Goal: Communication & Community: Answer question/provide support

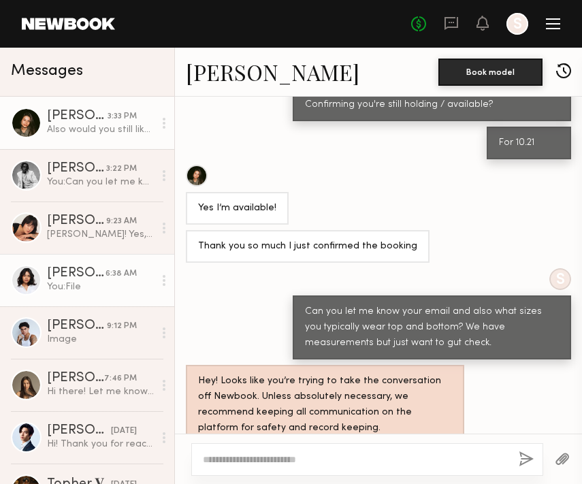
scroll to position [1036, 0]
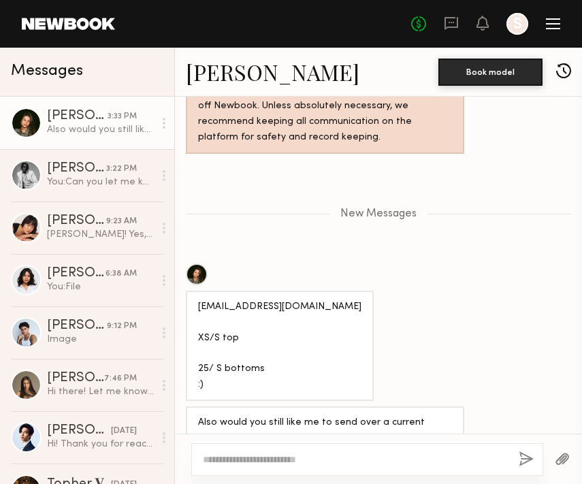
click at [306, 458] on textarea at bounding box center [355, 460] width 305 height 14
type textarea "**********"
click at [524, 460] on button "button" at bounding box center [526, 460] width 15 height 17
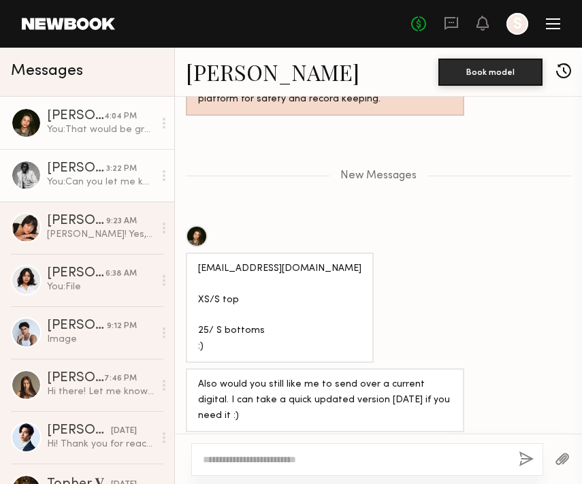
click at [81, 189] on link "[PERSON_NAME] 3:22 PM You: Can you let me know your email and also what sizes y…" at bounding box center [87, 175] width 174 height 52
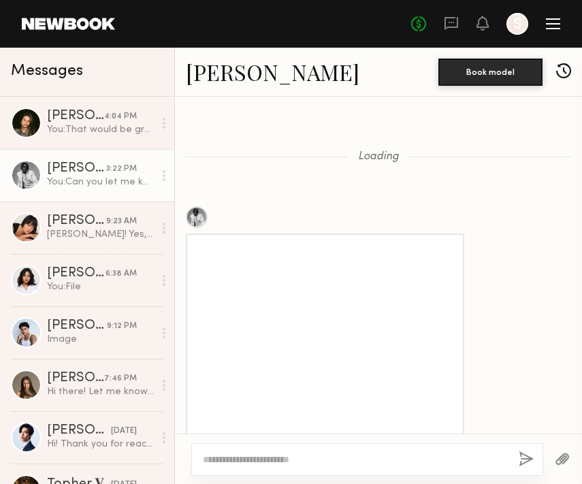
scroll to position [1234, 0]
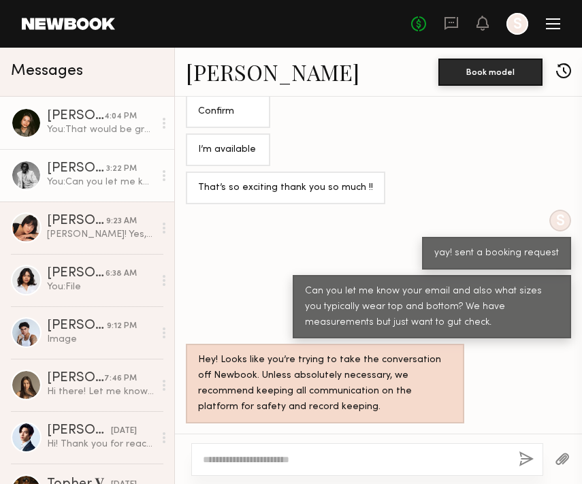
click at [78, 119] on div "[PERSON_NAME]" at bounding box center [75, 117] width 57 height 14
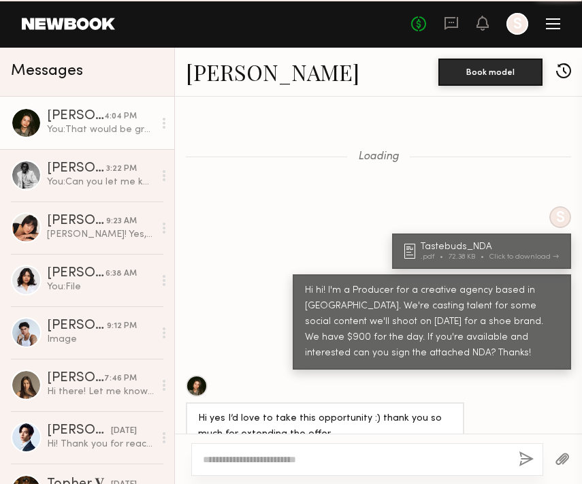
scroll to position [971, 0]
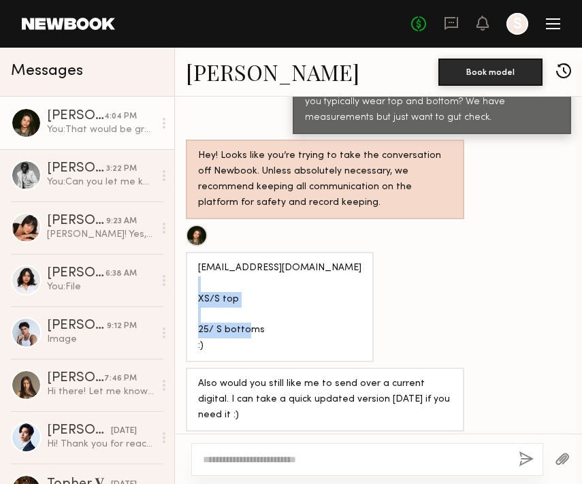
drag, startPoint x: 273, startPoint y: 296, endPoint x: 182, endPoint y: 268, distance: 95.6
click at [182, 268] on div "[EMAIL_ADDRESS][DOMAIN_NAME] XS/S top 25/ S bottoms :)" at bounding box center [378, 294] width 407 height 138
copy div "XS/S top 25/ S bottoms"
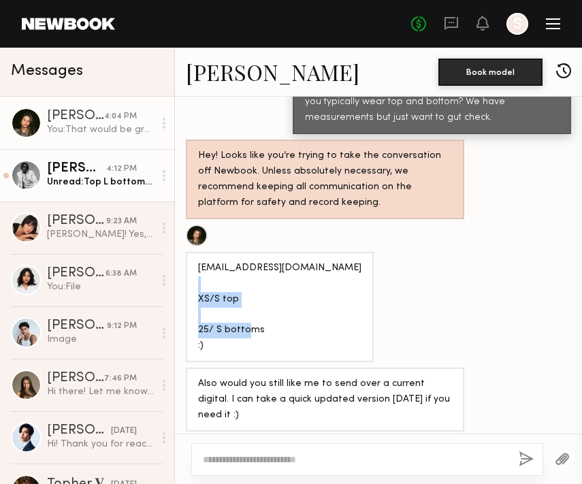
click at [74, 175] on div "[PERSON_NAME]" at bounding box center [76, 169] width 59 height 14
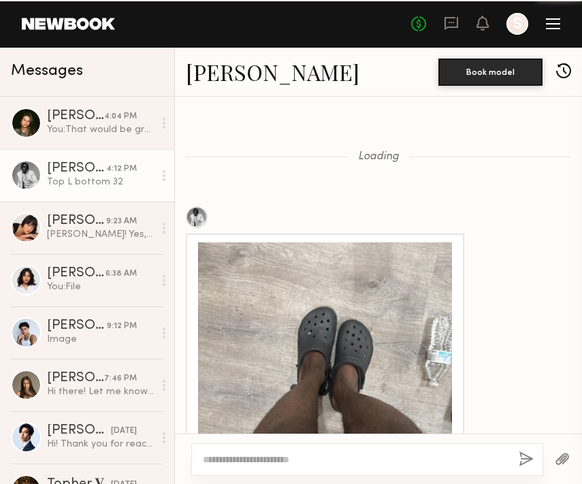
scroll to position [1337, 0]
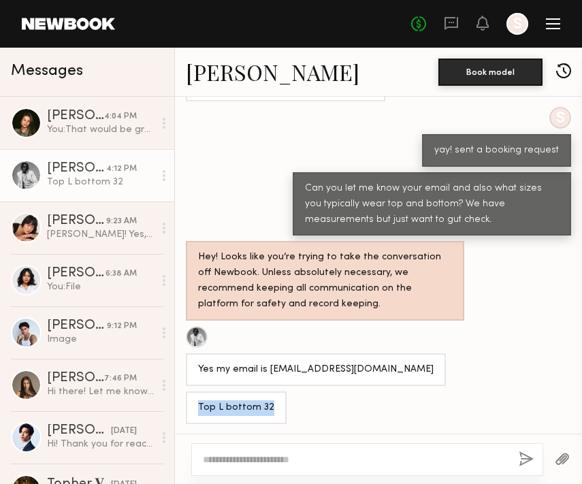
drag, startPoint x: 267, startPoint y: 407, endPoint x: 192, endPoint y: 407, distance: 74.9
click at [192, 407] on div "Top L bottom 32" at bounding box center [236, 408] width 101 height 33
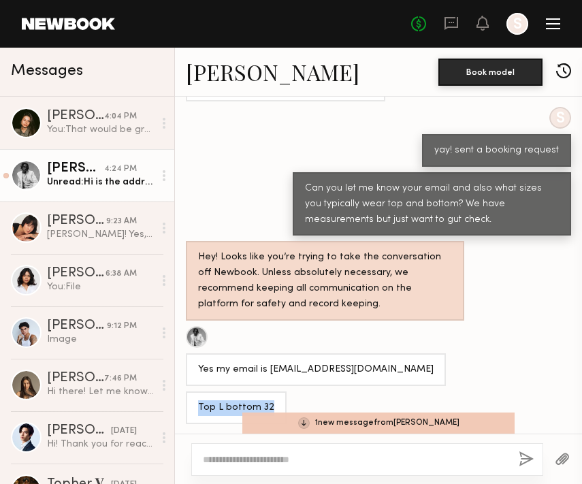
scroll to position [1479, 0]
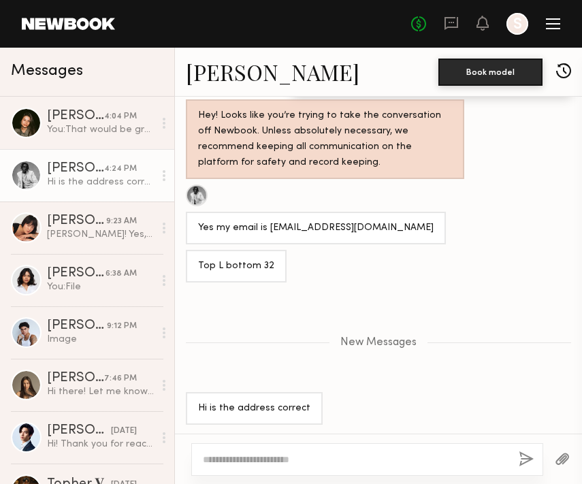
click at [221, 463] on textarea at bounding box center [355, 460] width 305 height 14
type textarea "**********"
click at [526, 461] on button "button" at bounding box center [526, 460] width 15 height 17
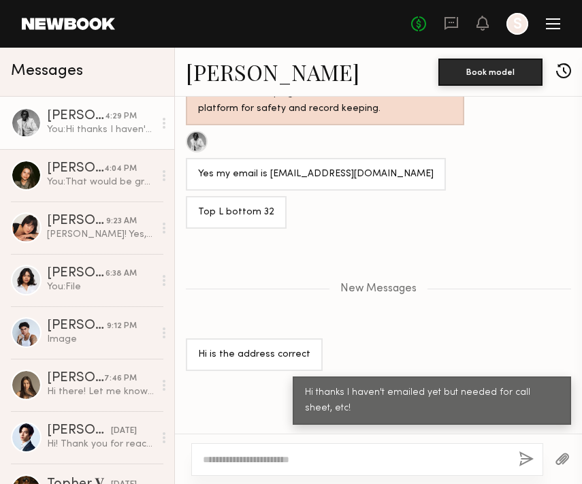
scroll to position [1618, 0]
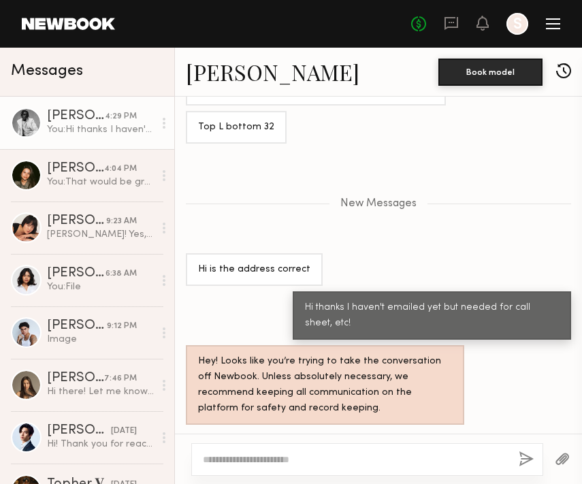
click at [467, 452] on div at bounding box center [367, 459] width 352 height 33
click at [399, 458] on textarea at bounding box center [355, 460] width 305 height 14
type textarea "********"
click at [523, 460] on button "button" at bounding box center [526, 460] width 15 height 17
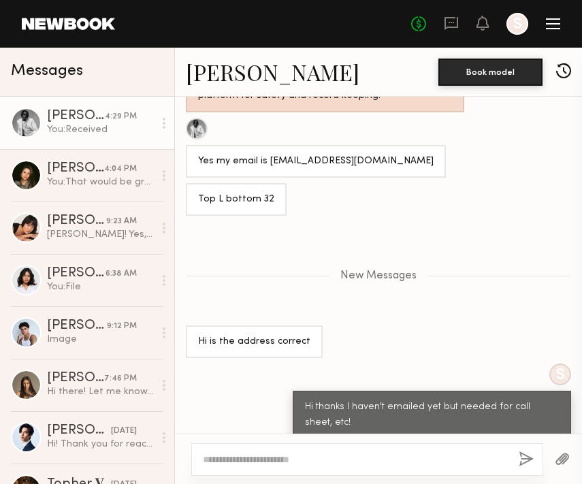
scroll to position [1536, 0]
